Goal: Transaction & Acquisition: Subscribe to service/newsletter

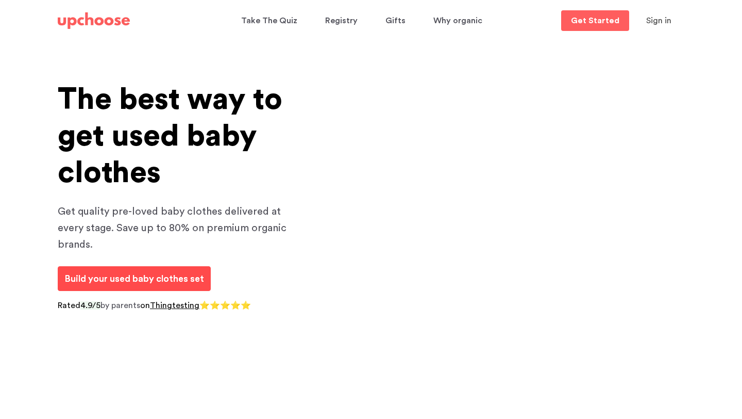
click at [195, 274] on span "Build your used baby clothes set" at bounding box center [134, 278] width 140 height 9
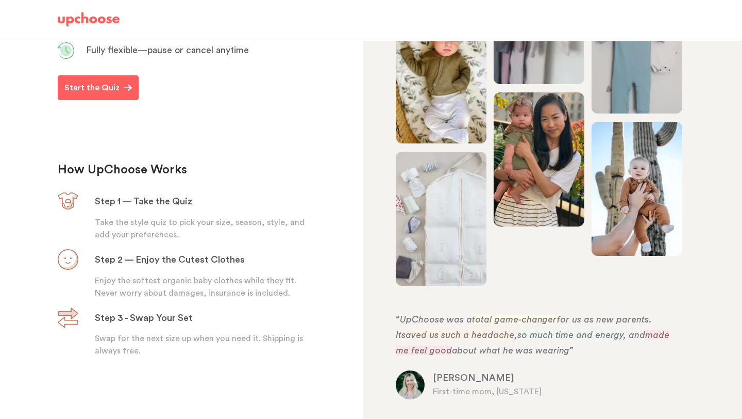
scroll to position [294, 0]
